Goal: Information Seeking & Learning: Check status

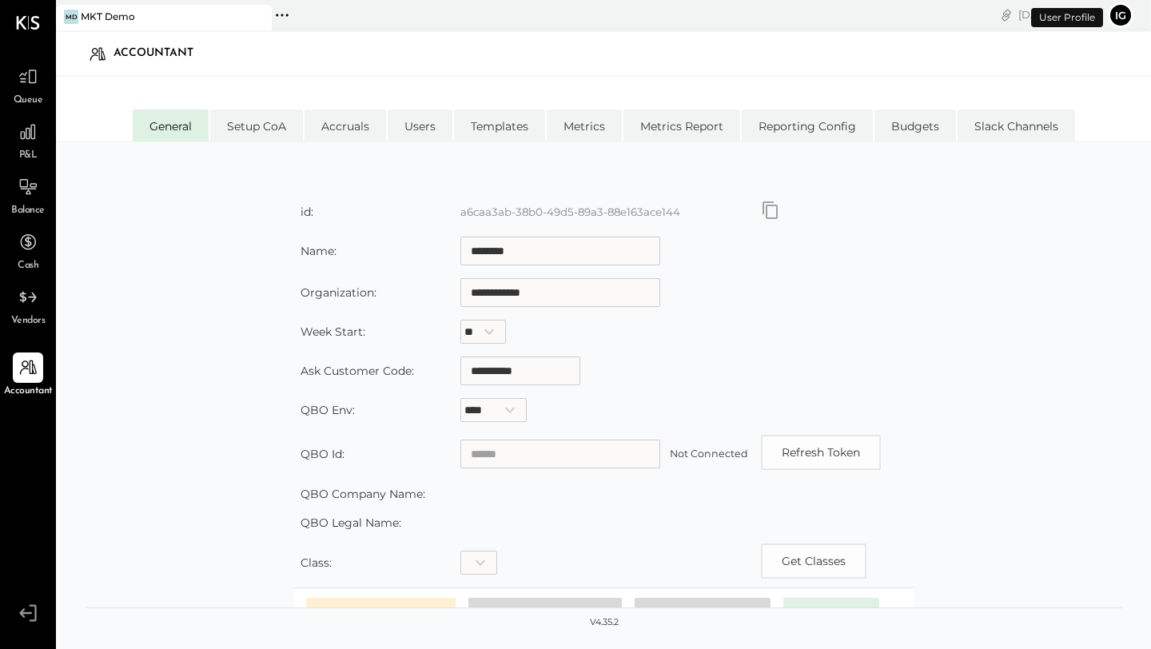
click at [26, 17] on icon at bounding box center [28, 23] width 24 height 14
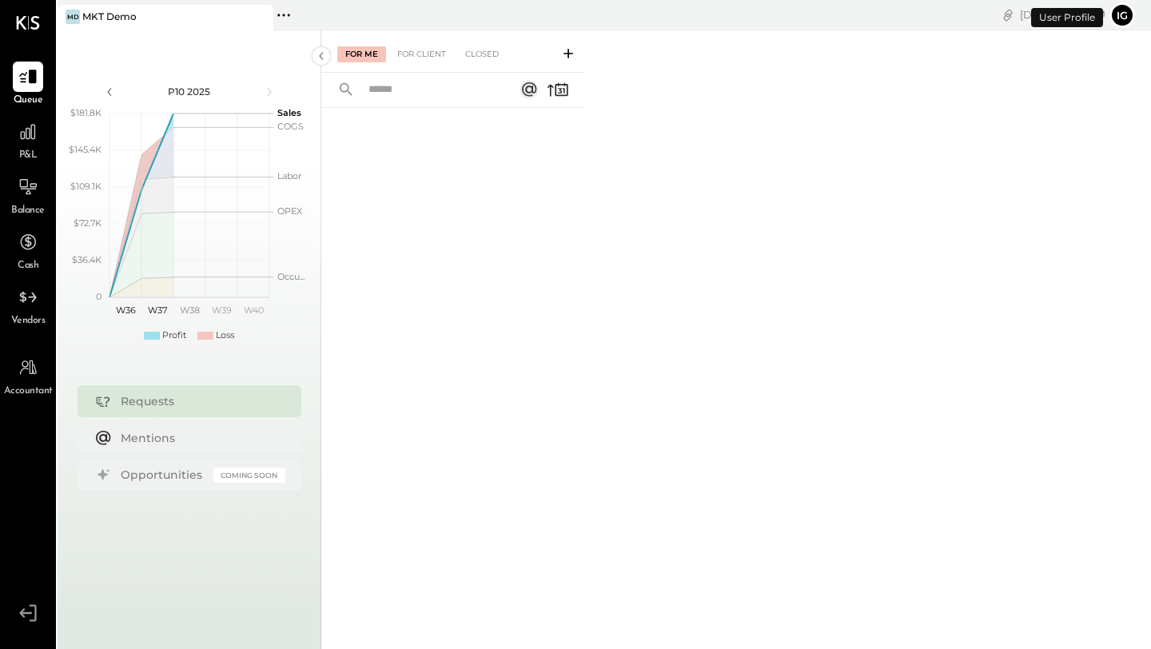
click at [1123, 18] on button "Ig" at bounding box center [1122, 15] width 26 height 26
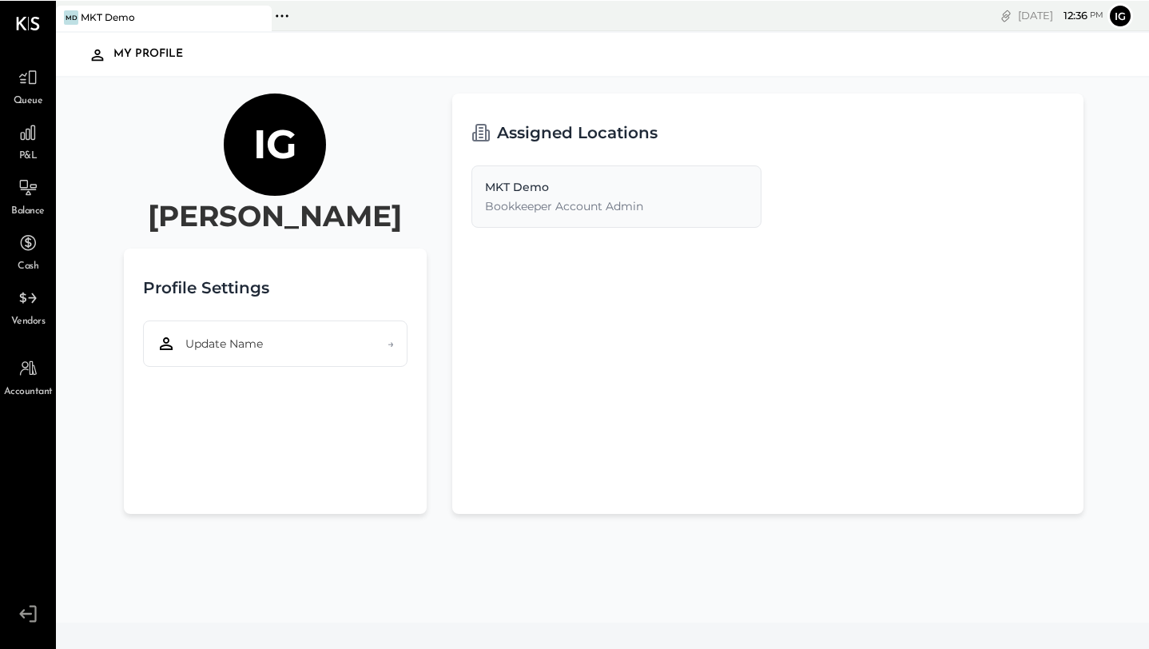
click at [296, 161] on div "Ig" at bounding box center [275, 144] width 102 height 102
click at [507, 141] on h2 "Assigned Locations" at bounding box center [577, 132] width 161 height 40
click at [96, 53] on icon at bounding box center [98, 55] width 12 height 12
click at [125, 49] on div "My Profile" at bounding box center [155, 54] width 85 height 26
click at [284, 7] on icon at bounding box center [282, 15] width 21 height 21
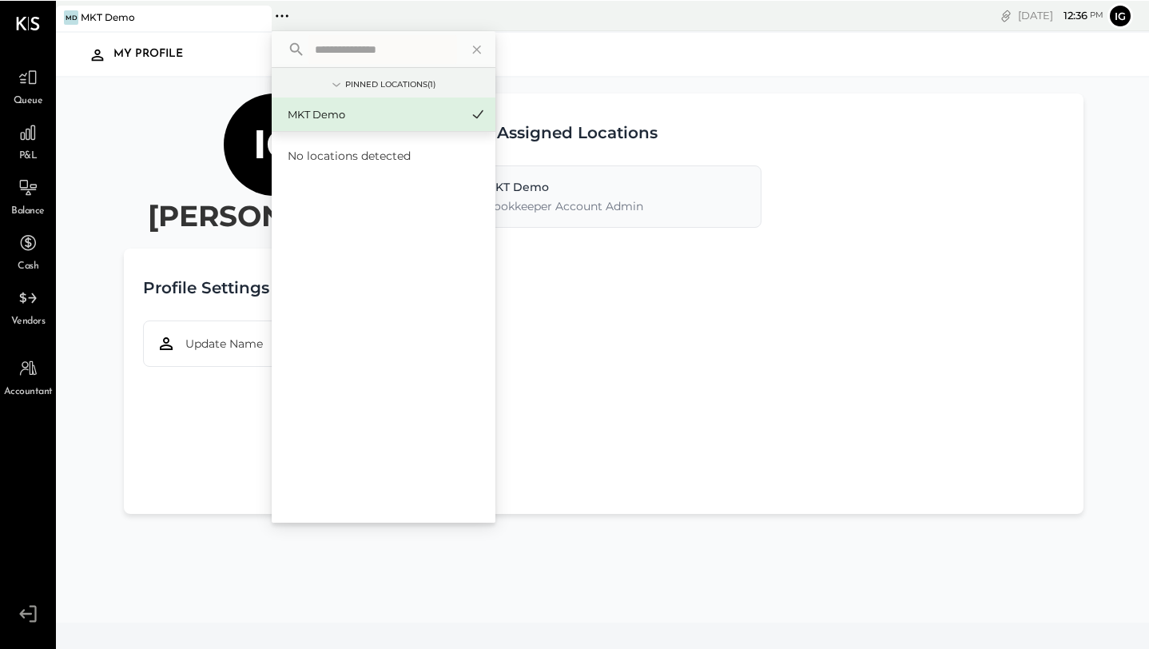
click at [683, 60] on div "My Profile" at bounding box center [603, 53] width 1063 height 37
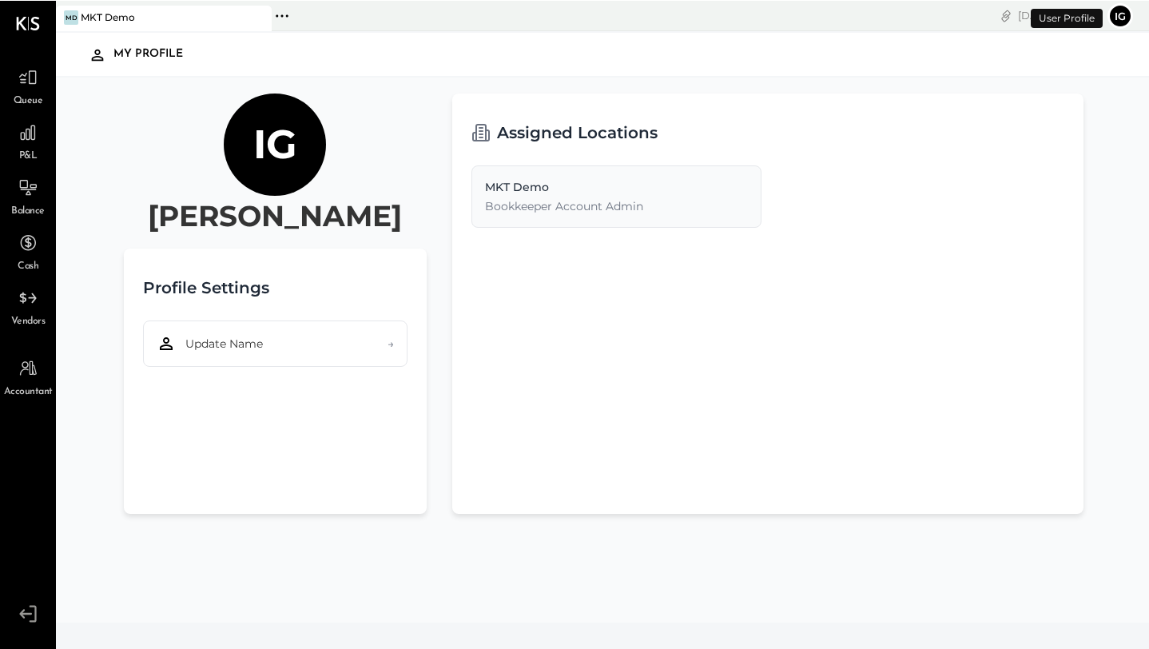
click at [1123, 18] on button "Ig" at bounding box center [1120, 15] width 26 height 26
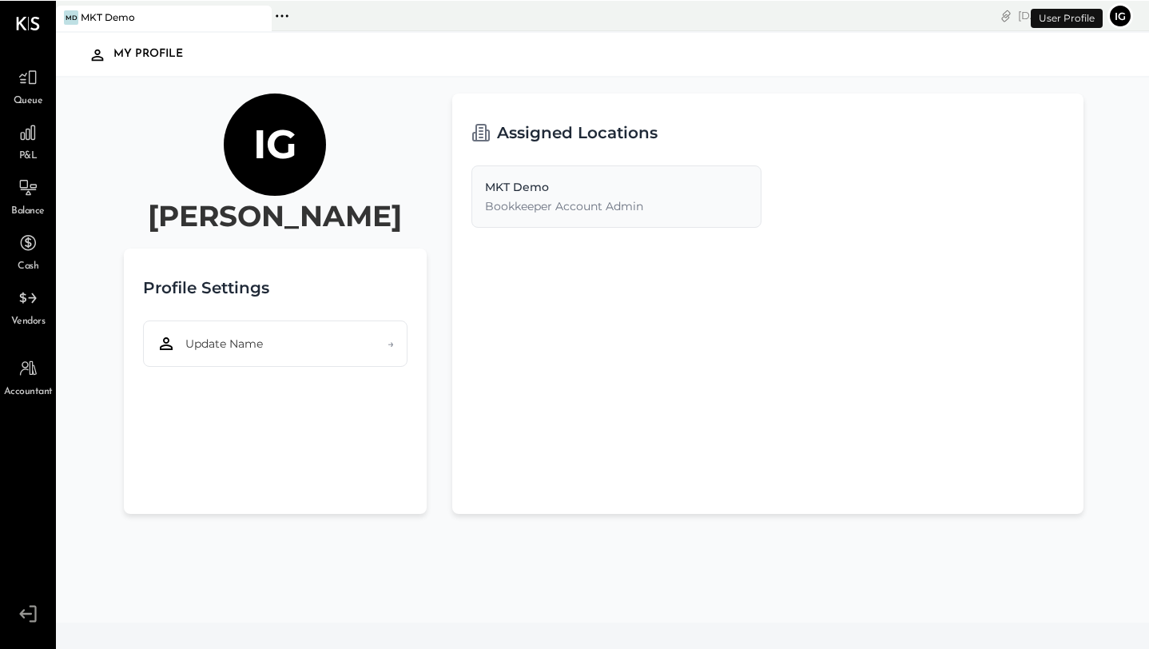
click at [1123, 18] on button "Ig" at bounding box center [1120, 15] width 26 height 26
click at [275, 149] on h1 "Ig" at bounding box center [275, 144] width 44 height 50
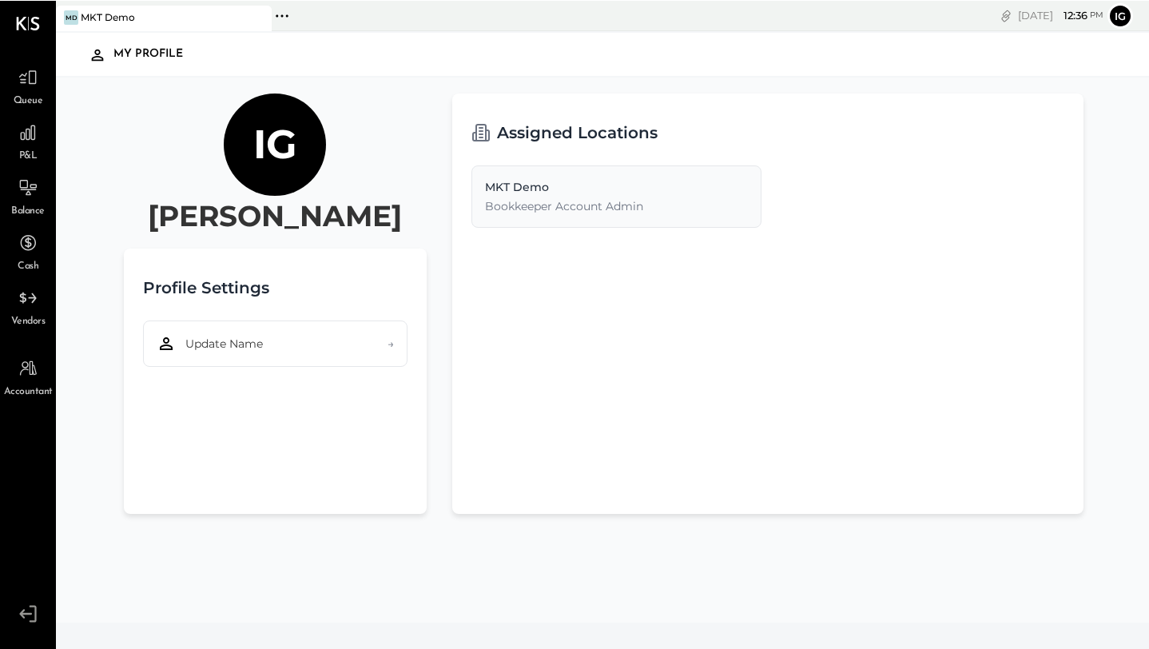
click at [137, 55] on div "My Profile" at bounding box center [155, 54] width 85 height 26
click at [290, 14] on icon at bounding box center [282, 15] width 21 height 21
click at [22, 84] on icon at bounding box center [28, 76] width 21 height 21
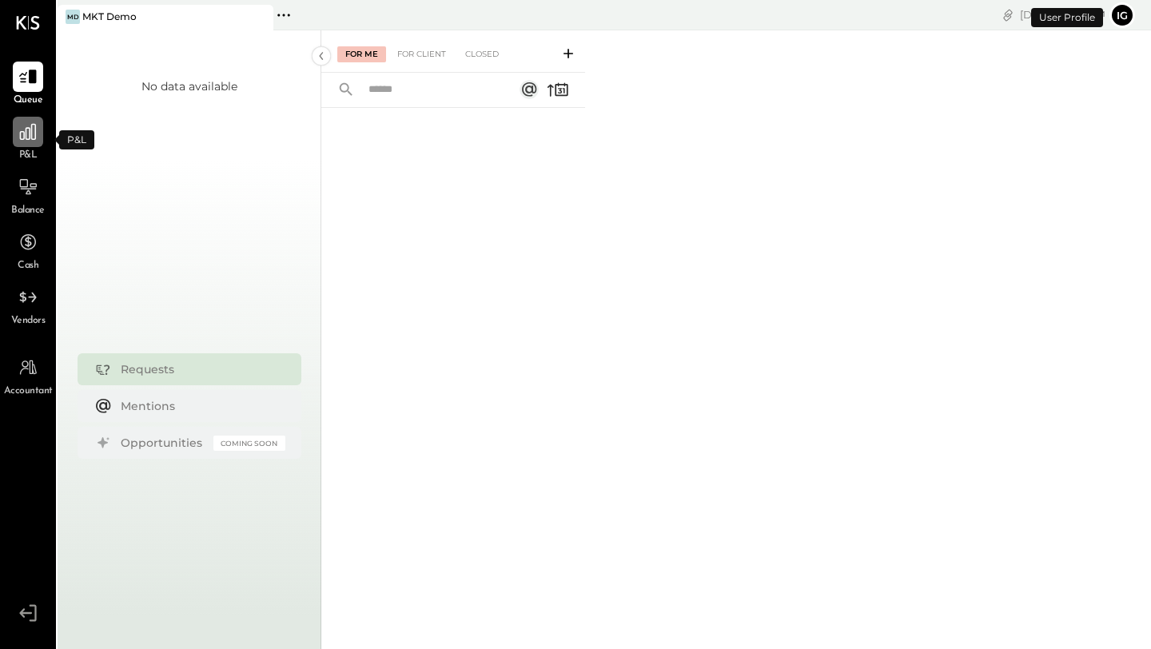
click at [22, 144] on div at bounding box center [28, 132] width 30 height 30
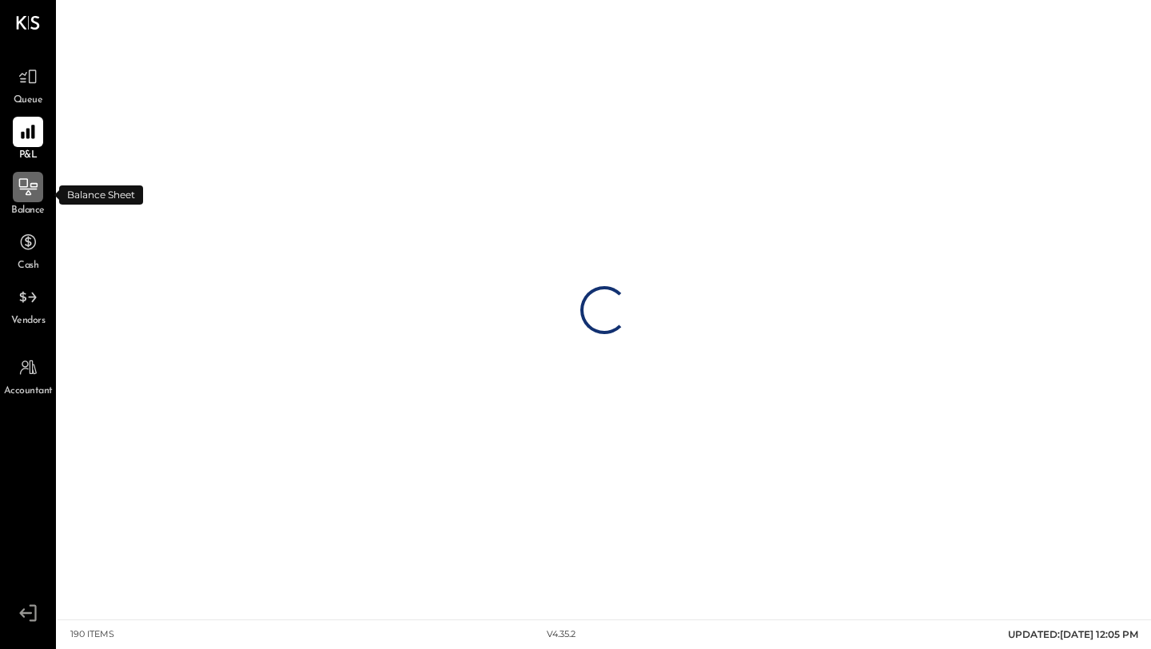
click at [34, 197] on icon at bounding box center [28, 187] width 21 height 21
